Goal: Download file/media

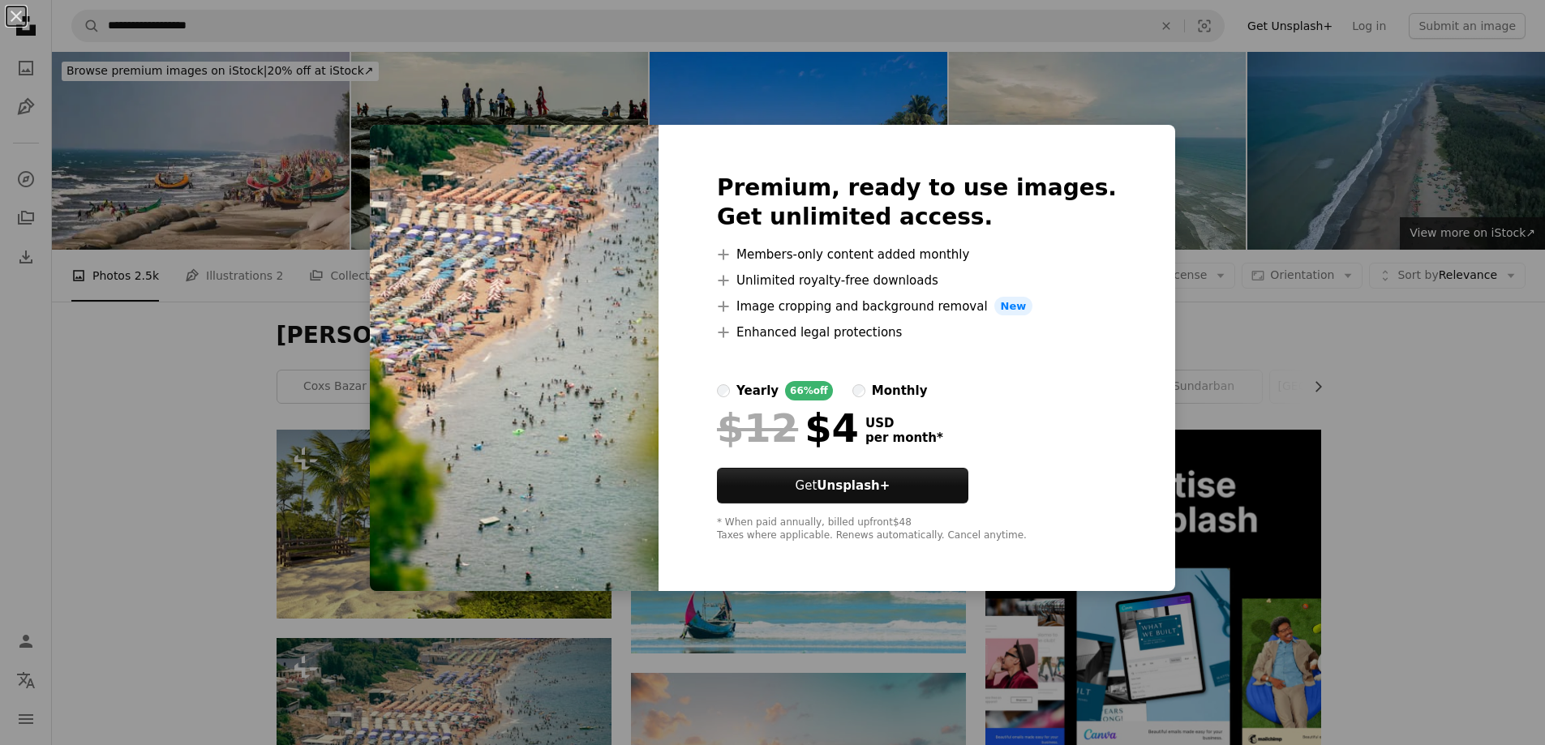
scroll to position [1602, 0]
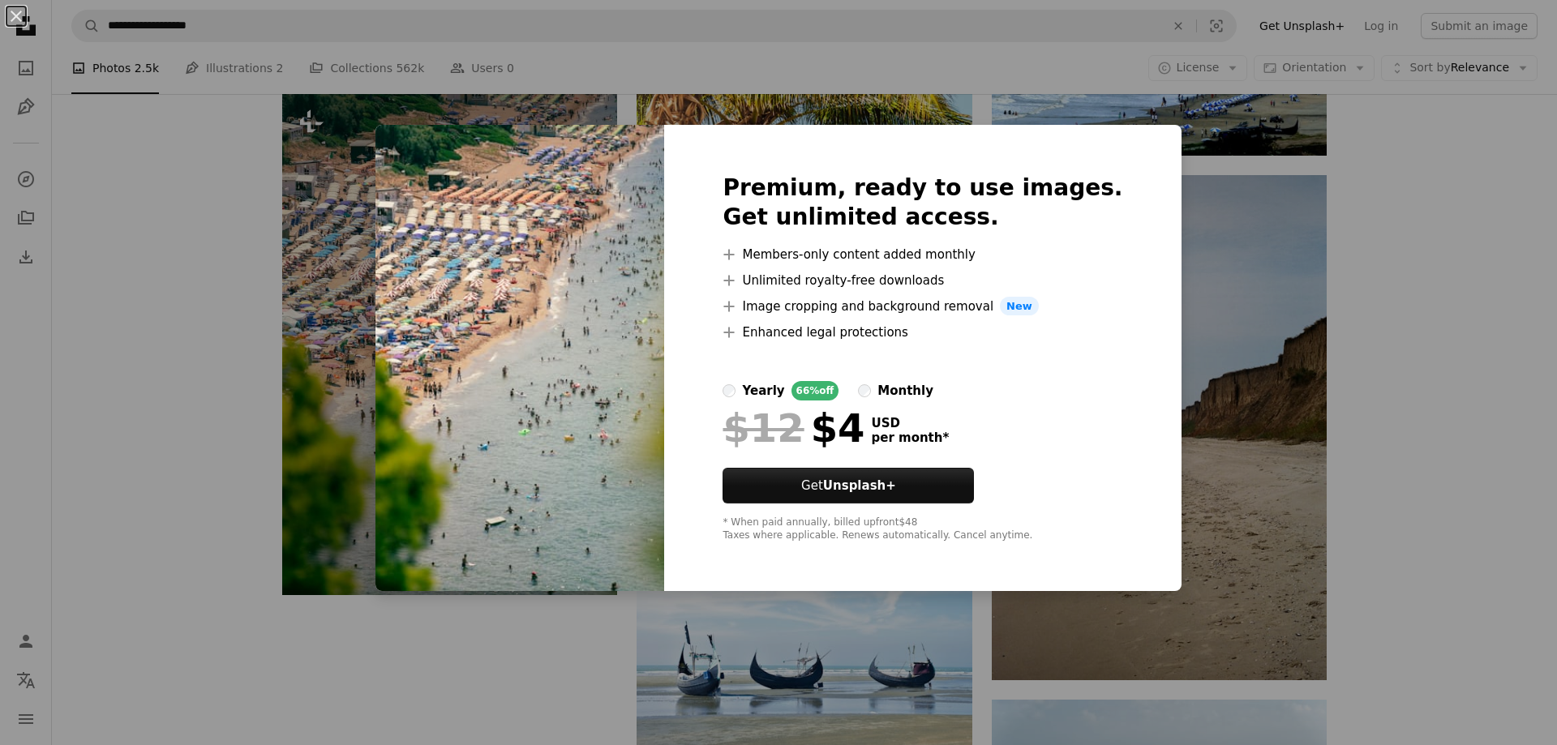
click at [1459, 465] on div "An X shape Premium, ready to use images. Get unlimited access. A plus sign Memb…" at bounding box center [778, 372] width 1557 height 745
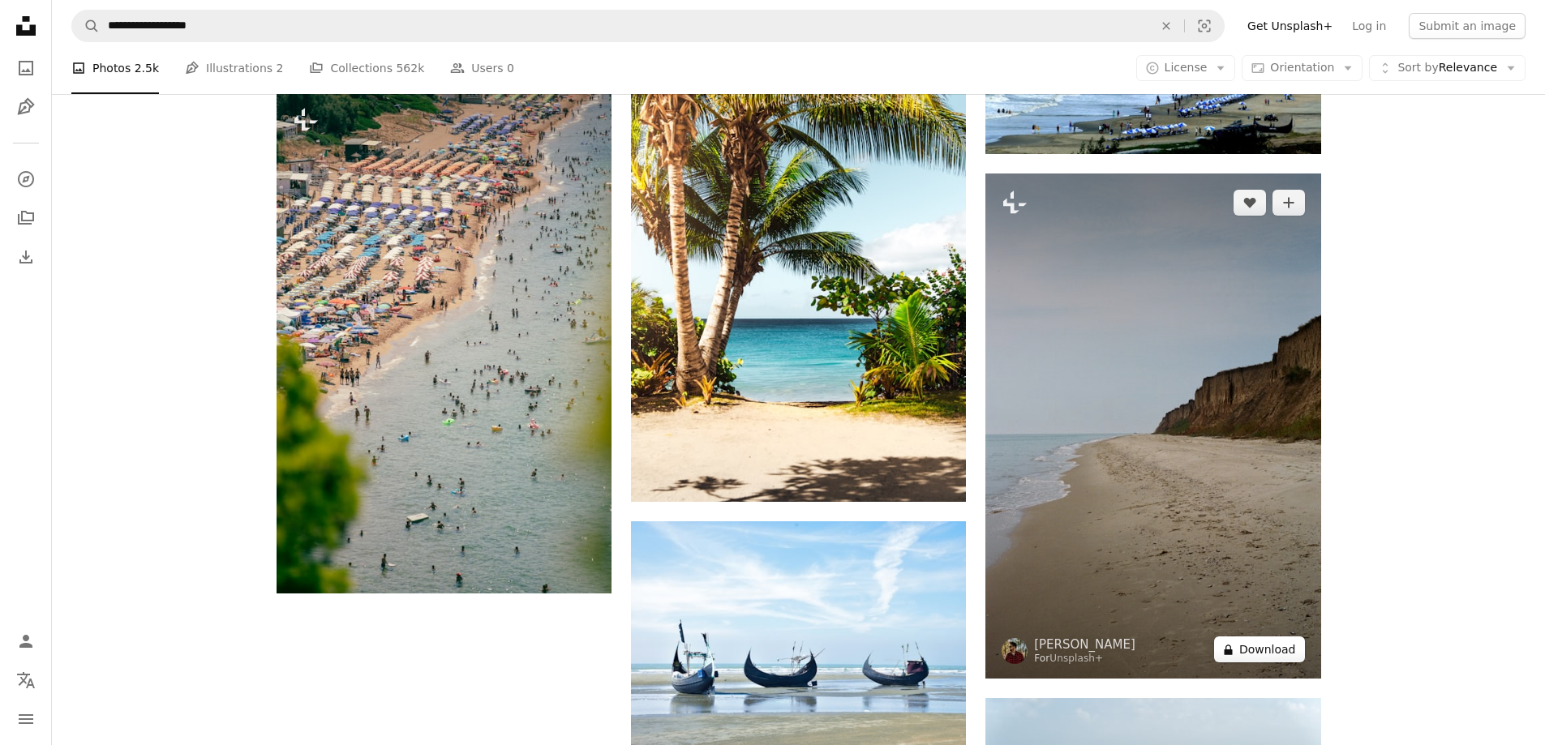
click at [1275, 654] on button "A lock Download" at bounding box center [1259, 650] width 91 height 26
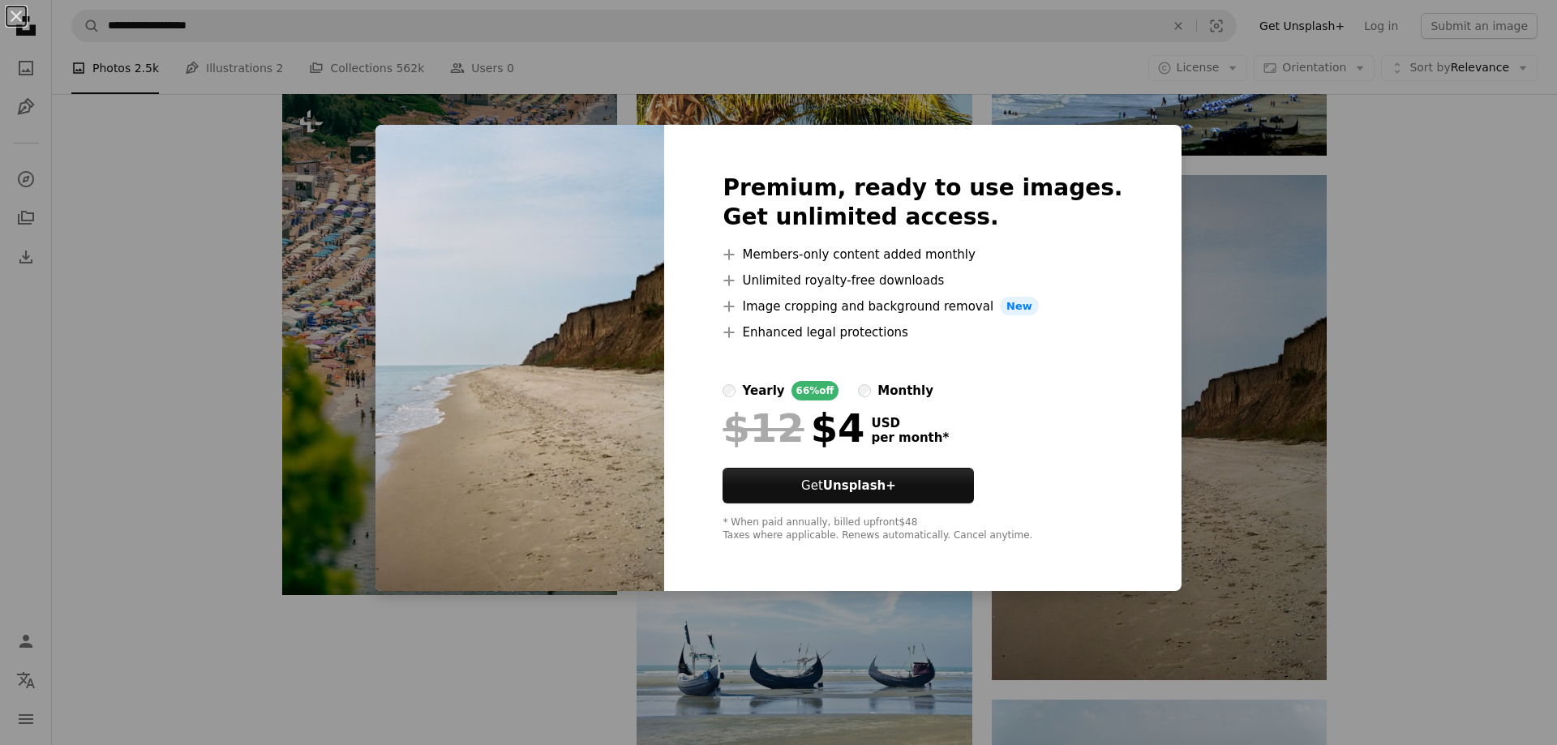
click at [1345, 513] on div "An X shape Premium, ready to use images. Get unlimited access. A plus sign Memb…" at bounding box center [778, 372] width 1557 height 745
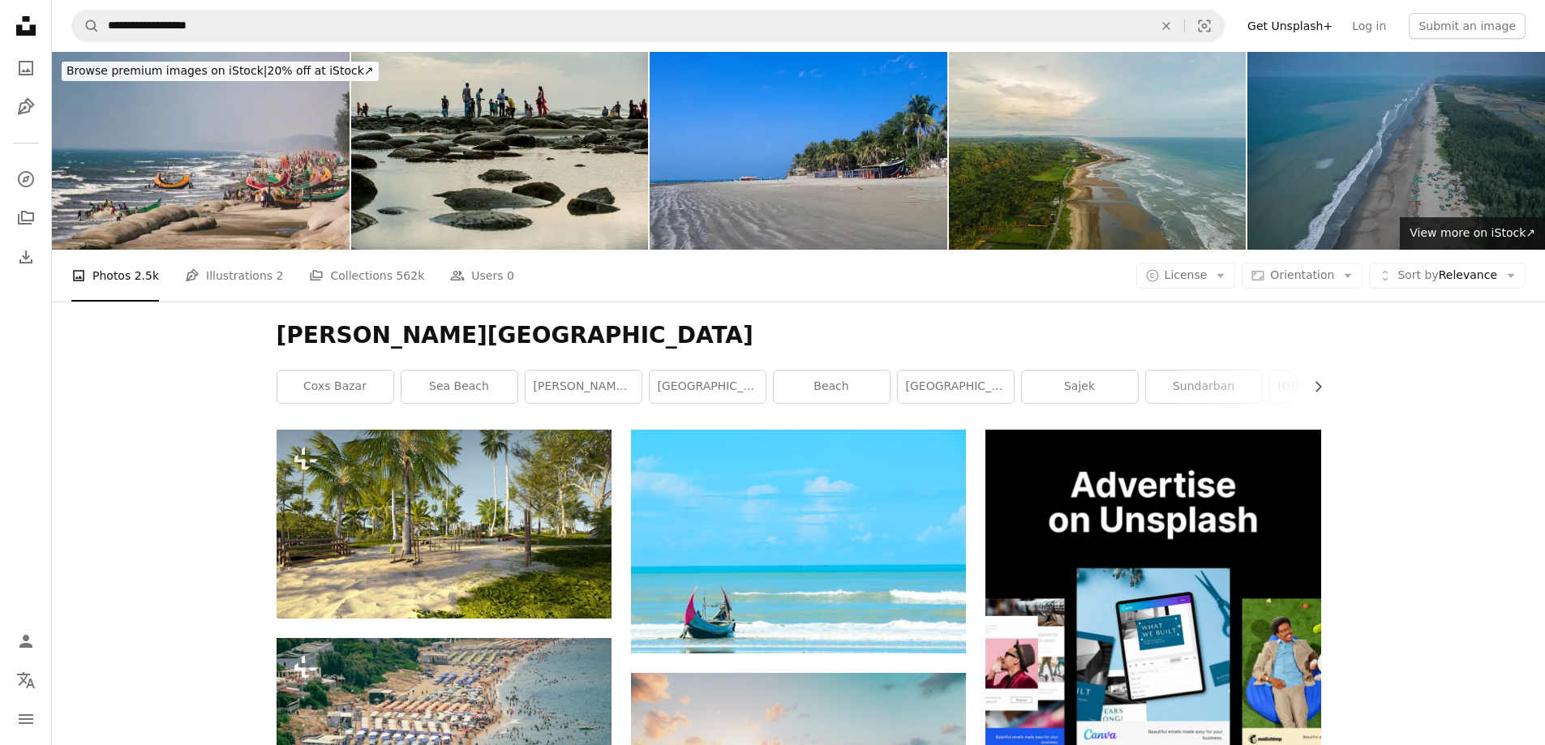
click at [485, 153] on img at bounding box center [500, 151] width 298 height 198
